Goal: Check status: Check status

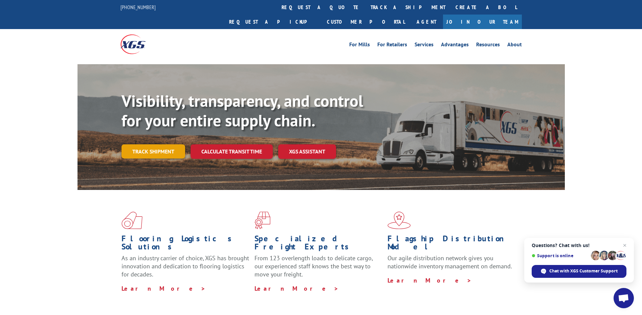
click at [151, 144] on link "Track shipment" at bounding box center [153, 151] width 64 height 14
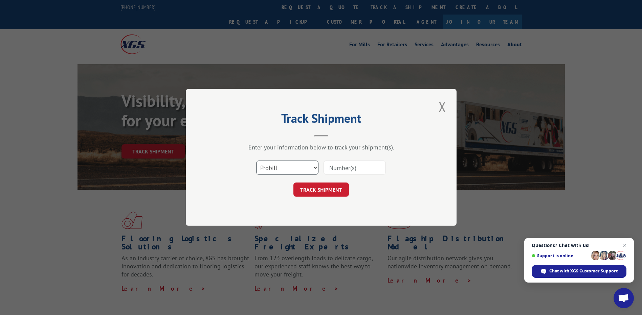
click at [269, 168] on select "Select category... Probill BOL PO" at bounding box center [287, 168] width 62 height 14
click at [256, 161] on select "Select category... Probill BOL PO" at bounding box center [287, 168] width 62 height 14
click at [314, 169] on select "Select category... Probill BOL PO" at bounding box center [287, 168] width 62 height 14
select select "probill"
click at [256, 161] on select "Select category... Probill BOL PO" at bounding box center [287, 168] width 62 height 14
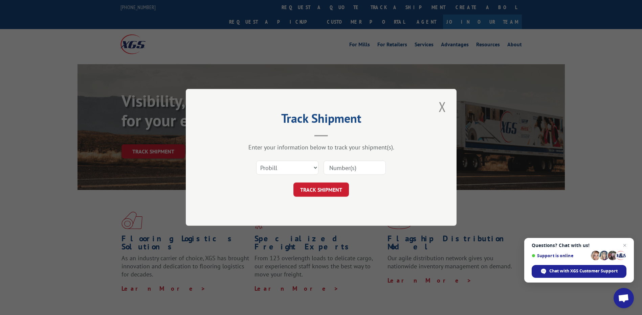
drag, startPoint x: 280, startPoint y: 167, endPoint x: 353, endPoint y: 172, distance: 73.2
click at [353, 172] on input at bounding box center [354, 168] width 62 height 14
paste input "17513096"
type input "17513096"
click at [323, 188] on button "TRACK SHIPMENT" at bounding box center [320, 190] width 55 height 14
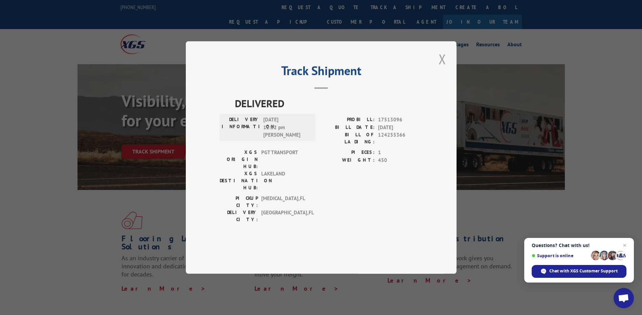
click at [442, 68] on button "Close modal" at bounding box center [441, 59] width 11 height 19
